Goal: Transaction & Acquisition: Purchase product/service

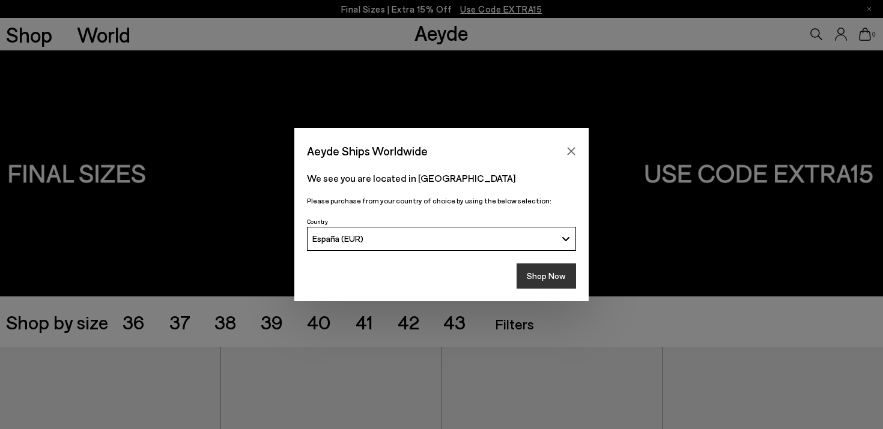
click at [554, 275] on button "Shop Now" at bounding box center [545, 276] width 59 height 25
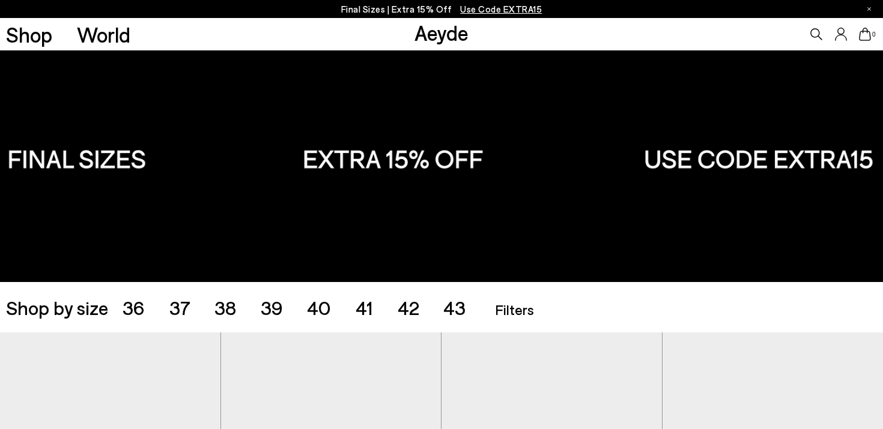
scroll to position [15, 0]
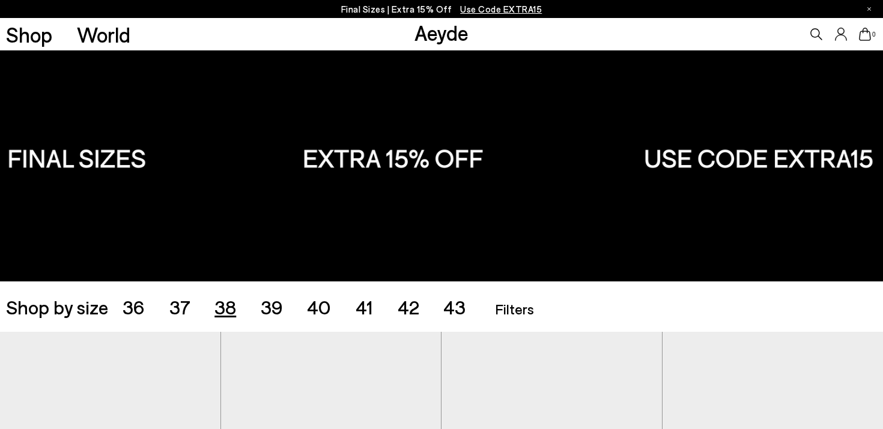
click at [228, 304] on span "38" at bounding box center [225, 306] width 22 height 23
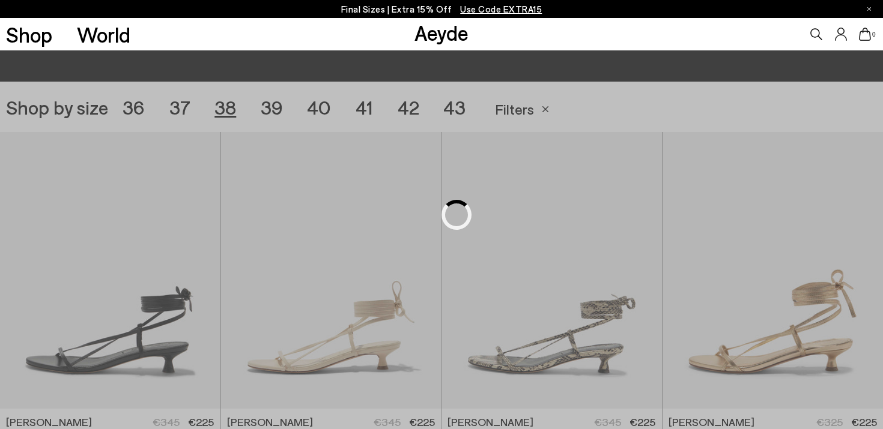
scroll to position [246, 0]
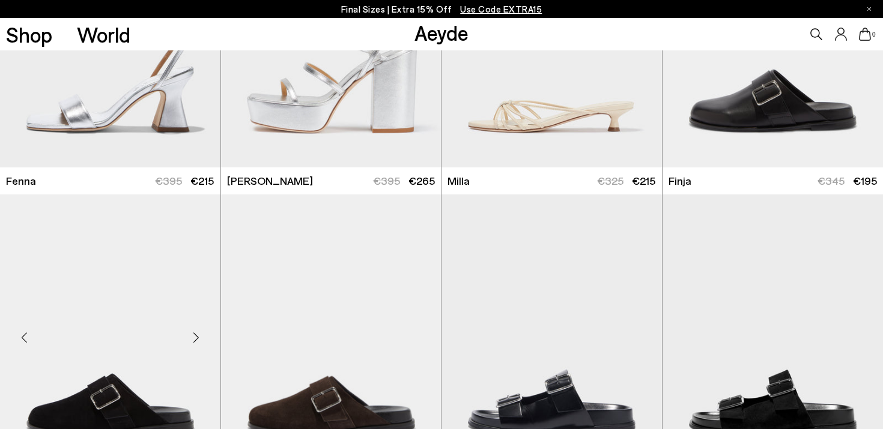
scroll to position [3180, 0]
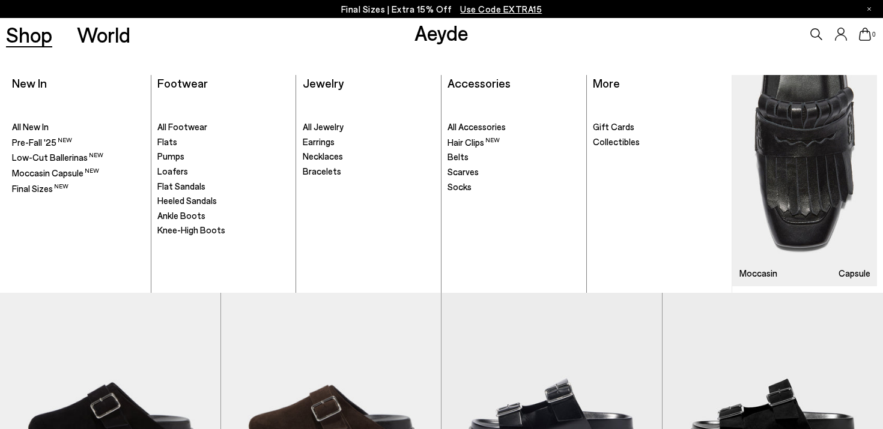
click at [34, 35] on link "Shop" at bounding box center [29, 34] width 46 height 21
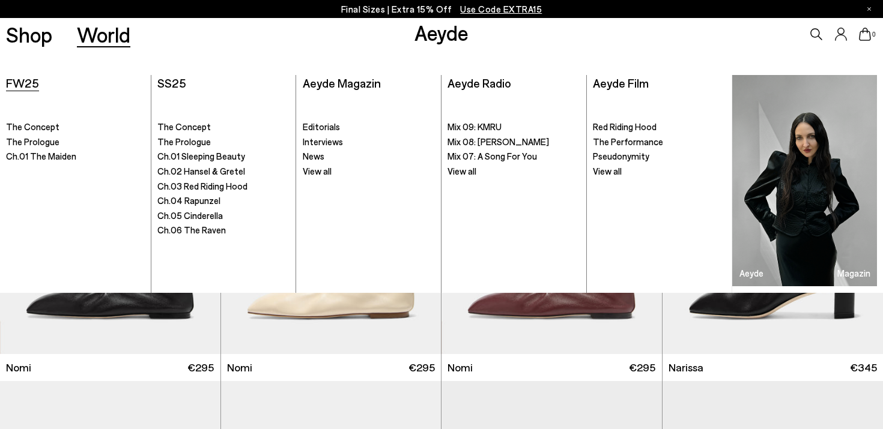
click at [22, 77] on span "FW25" at bounding box center [22, 83] width 33 height 14
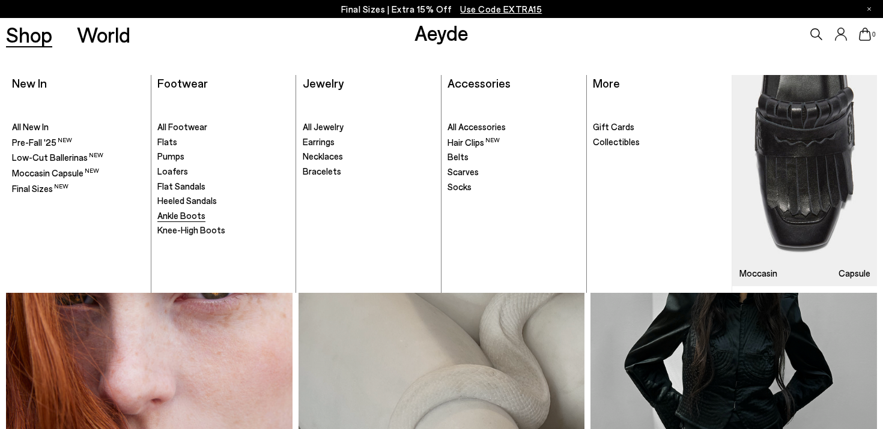
click at [196, 214] on span "Ankle Boots" at bounding box center [181, 215] width 48 height 11
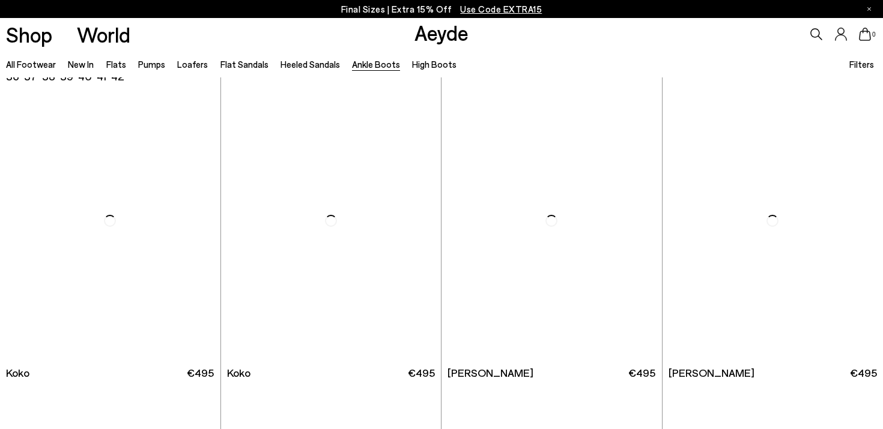
scroll to position [613, 0]
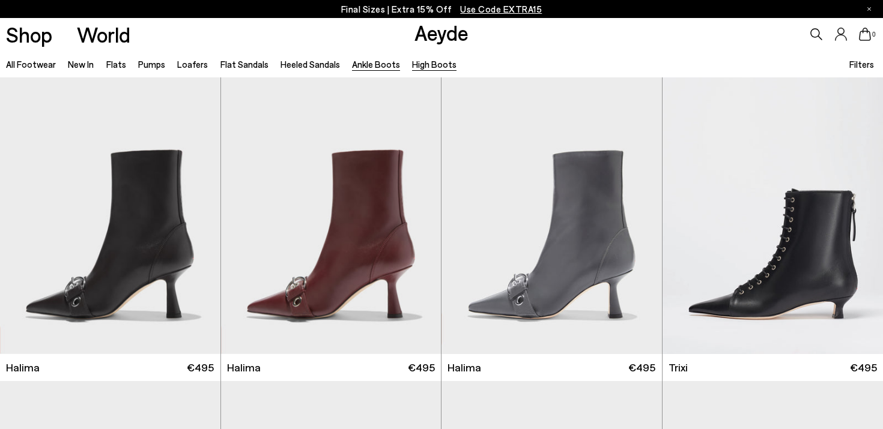
click at [417, 62] on link "High Boots" at bounding box center [434, 64] width 44 height 11
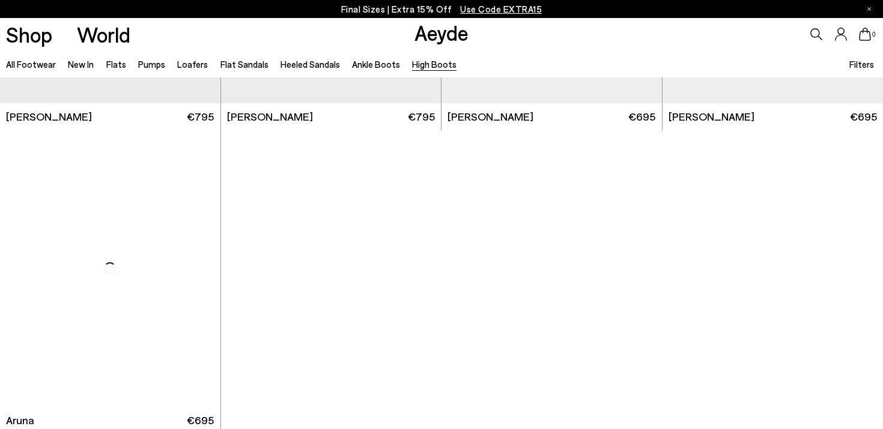
scroll to position [457, 0]
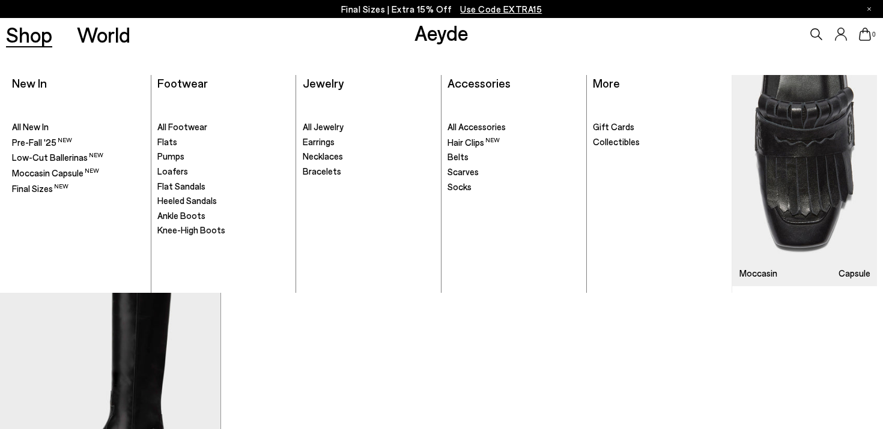
click at [29, 32] on link "Shop" at bounding box center [29, 34] width 46 height 21
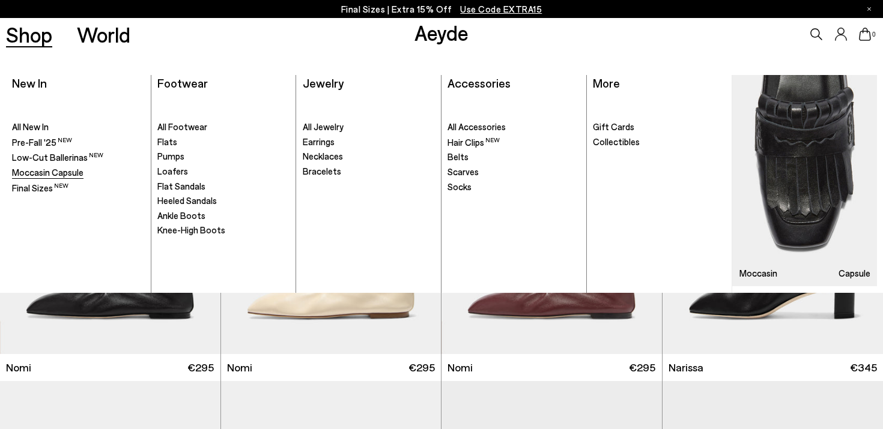
click at [56, 169] on span "Moccasin Capsule" at bounding box center [47, 172] width 71 height 11
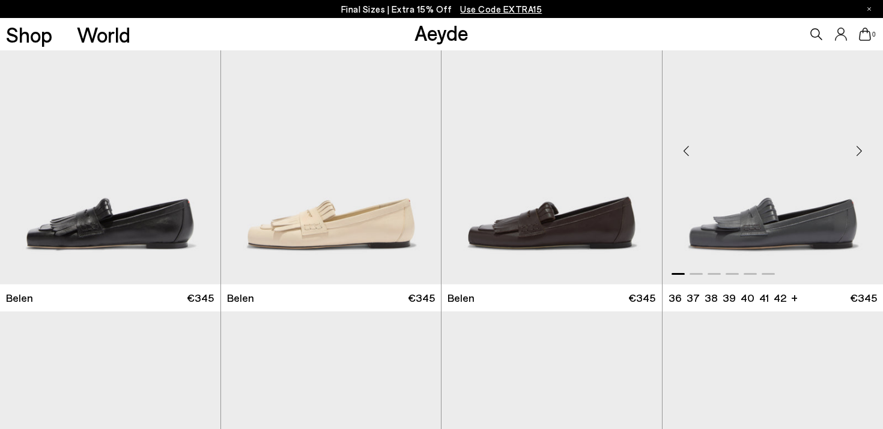
scroll to position [236, 0]
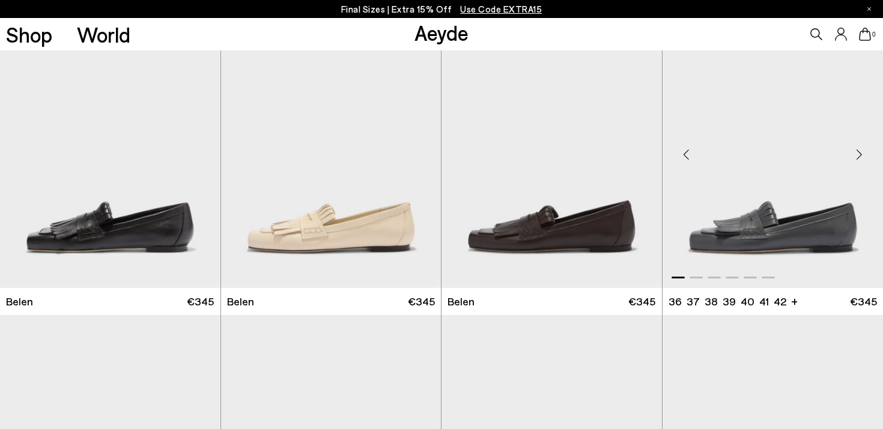
click at [860, 151] on div "Next slide" at bounding box center [859, 155] width 36 height 36
